Goal: Task Accomplishment & Management: Manage account settings

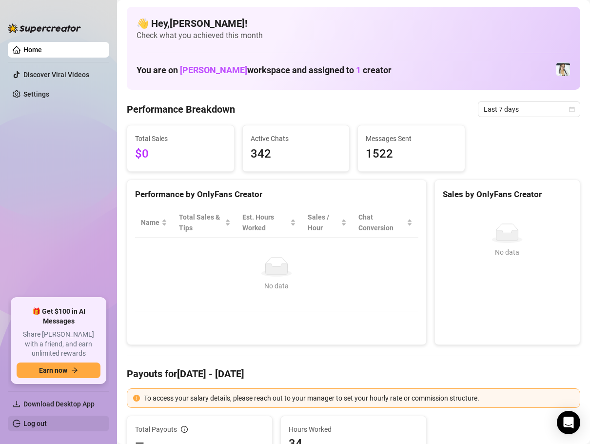
click at [47, 424] on link "Log out" at bounding box center [34, 423] width 23 height 8
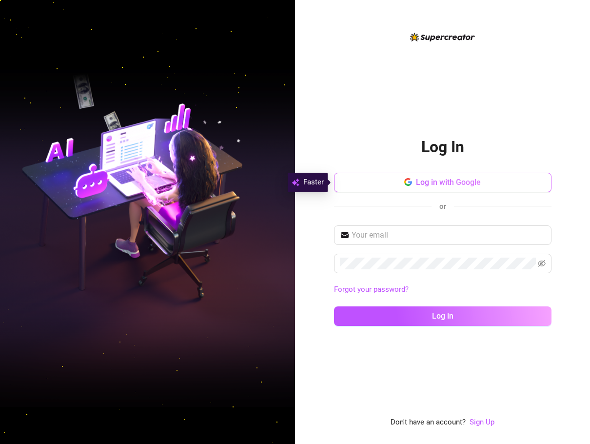
click at [441, 186] on span "Log in with Google" at bounding box center [448, 181] width 65 height 9
